Goal: Task Accomplishment & Management: Manage account settings

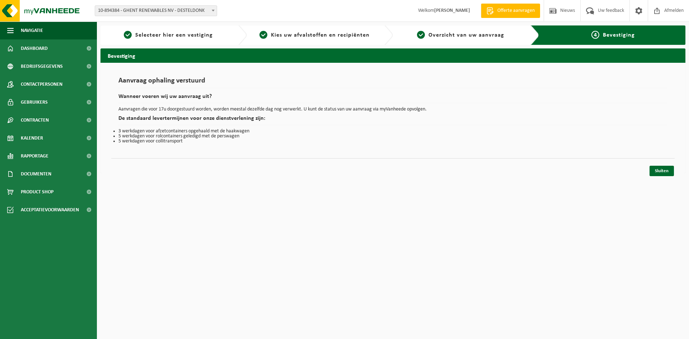
click at [129, 15] on span "10-894384 - GHENT RENEWABLES NV - DESTELDONK" at bounding box center [156, 11] width 122 height 10
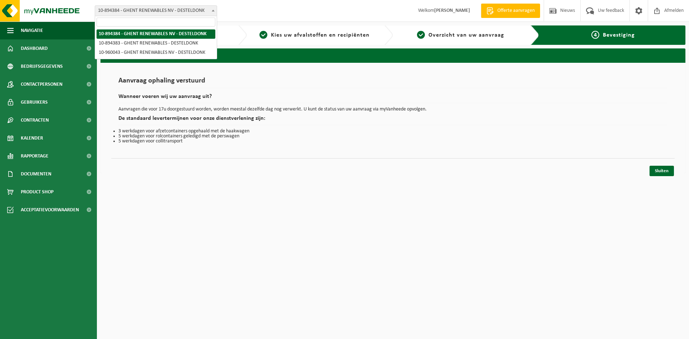
click at [129, 14] on span "10-894384 - GHENT RENEWABLES NV - DESTELDONK" at bounding box center [156, 11] width 122 height 10
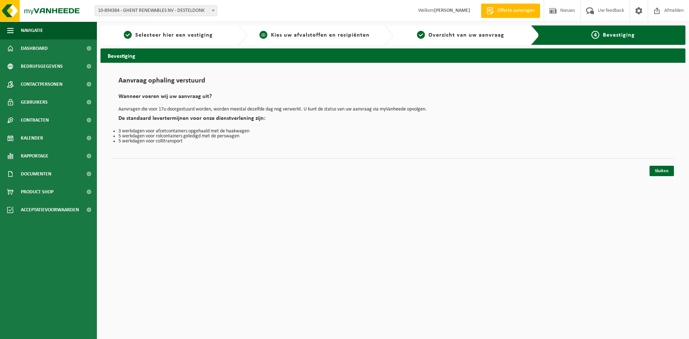
click at [340, 33] on span "Kies uw afvalstoffen en recipiënten" at bounding box center [320, 35] width 99 height 6
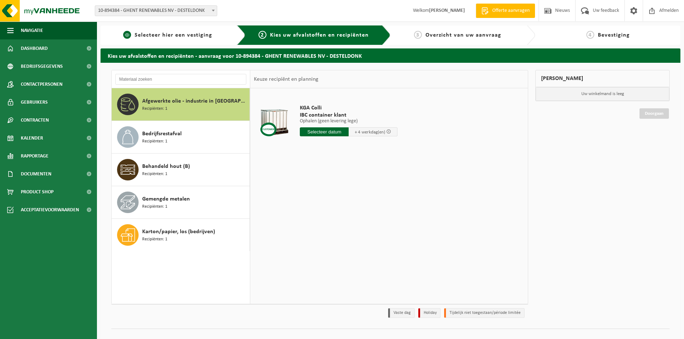
click at [191, 33] on span "Selecteer hier een vestiging" at bounding box center [174, 35] width 78 height 6
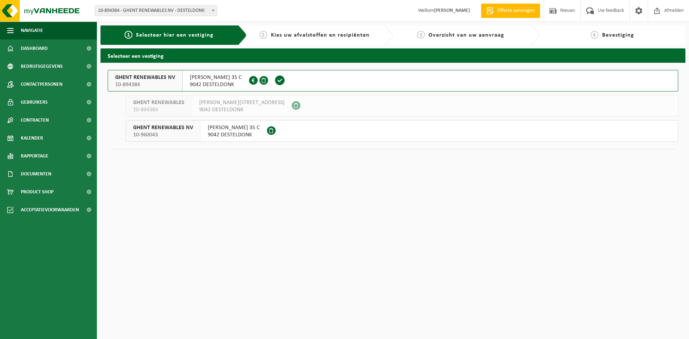
click at [620, 36] on span "Bevestiging" at bounding box center [618, 35] width 32 height 6
click at [42, 54] on span "Dashboard" at bounding box center [34, 48] width 27 height 18
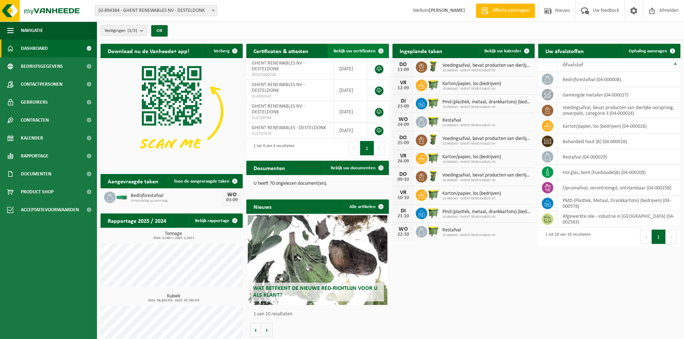
click at [382, 50] on span at bounding box center [381, 51] width 14 height 14
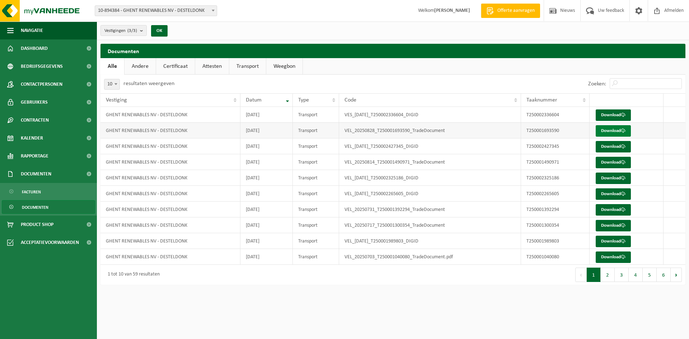
click at [609, 133] on link "Download" at bounding box center [613, 130] width 35 height 11
click at [170, 68] on link "Certificaat" at bounding box center [175, 66] width 39 height 17
